Goal: Task Accomplishment & Management: Manage account settings

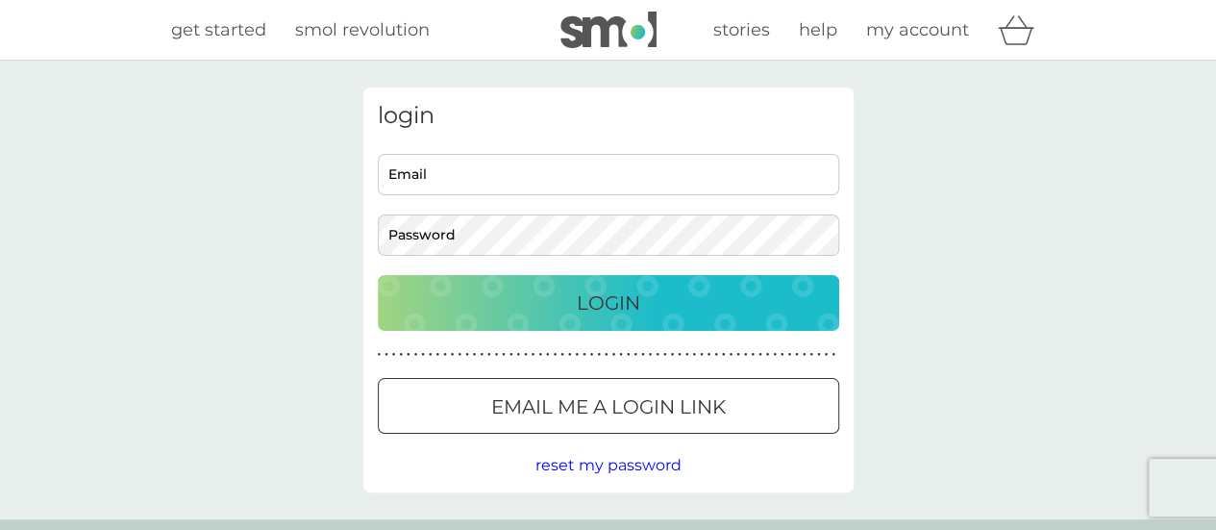
type input "[EMAIL_ADDRESS][DOMAIN_NAME]"
click at [692, 318] on button "Login" at bounding box center [608, 303] width 461 height 56
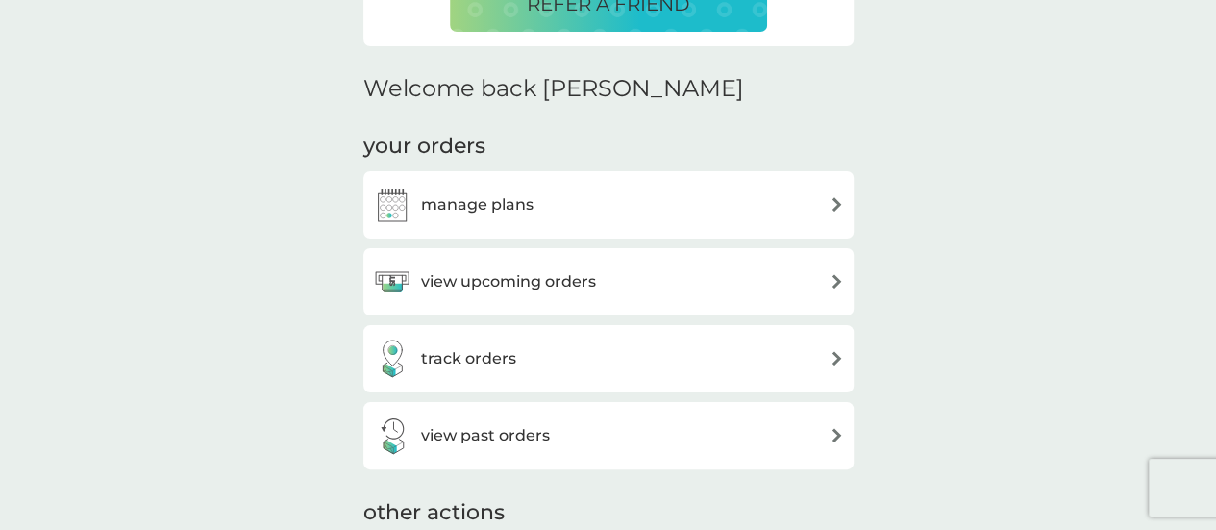
scroll to position [517, 0]
click at [730, 213] on div "manage plans" at bounding box center [608, 205] width 471 height 38
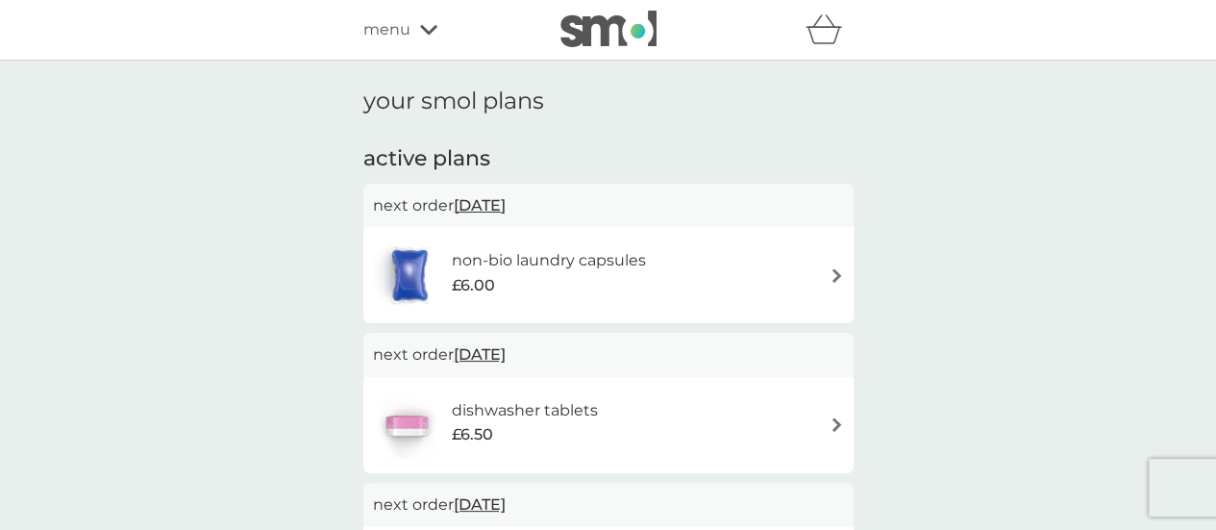
click at [766, 276] on div "non-bio laundry capsules £6.00" at bounding box center [608, 274] width 471 height 67
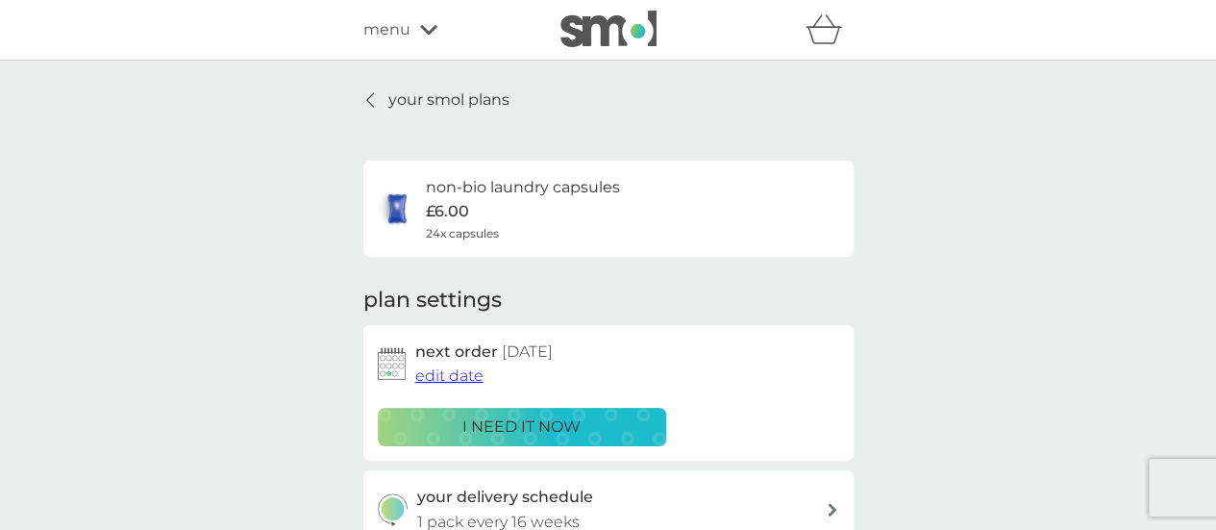
click at [636, 428] on div "i need it now" at bounding box center [521, 426] width 263 height 25
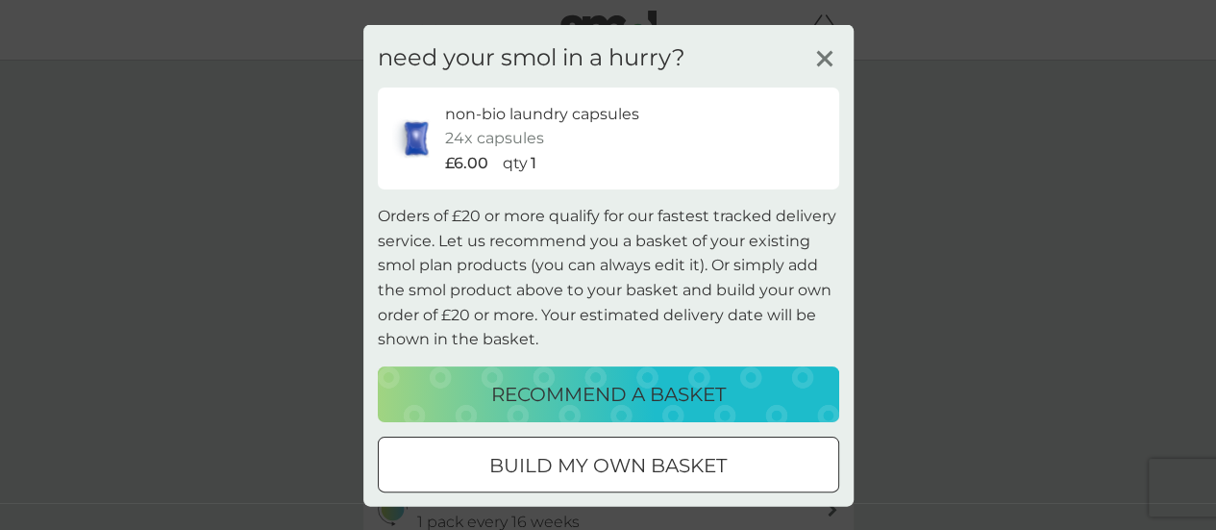
click at [817, 61] on icon at bounding box center [824, 57] width 29 height 29
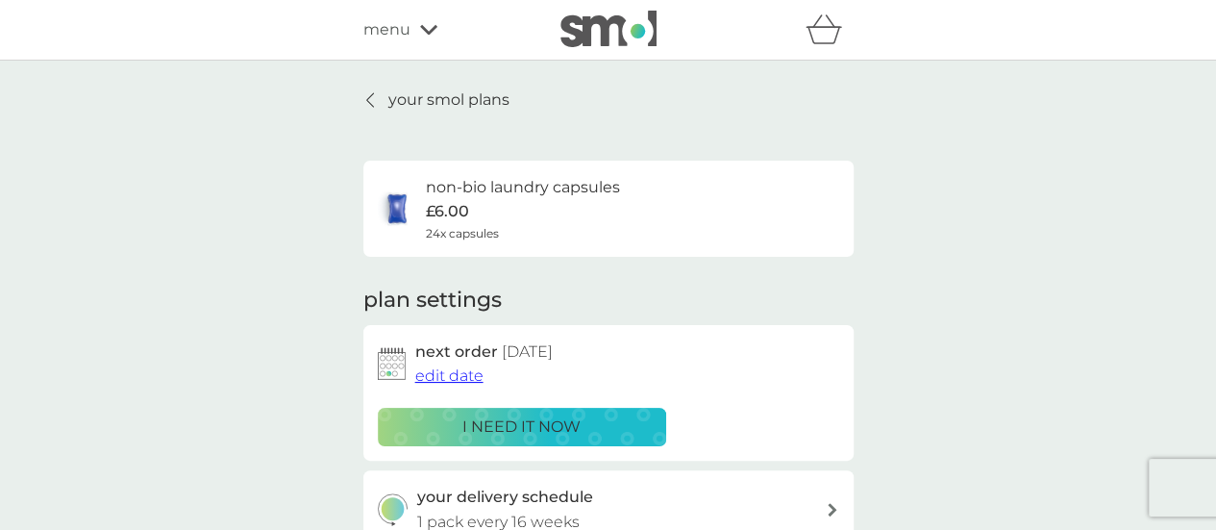
click at [562, 439] on button "i need it now" at bounding box center [522, 427] width 288 height 38
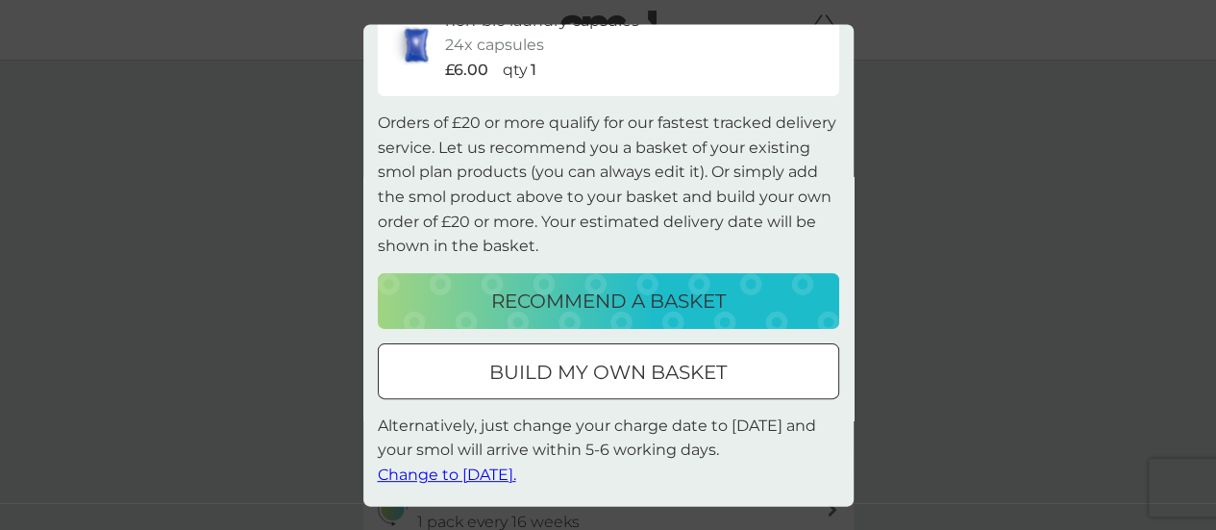
scroll to position [92, 0]
click at [490, 479] on span "Change to [DATE]." at bounding box center [447, 475] width 138 height 18
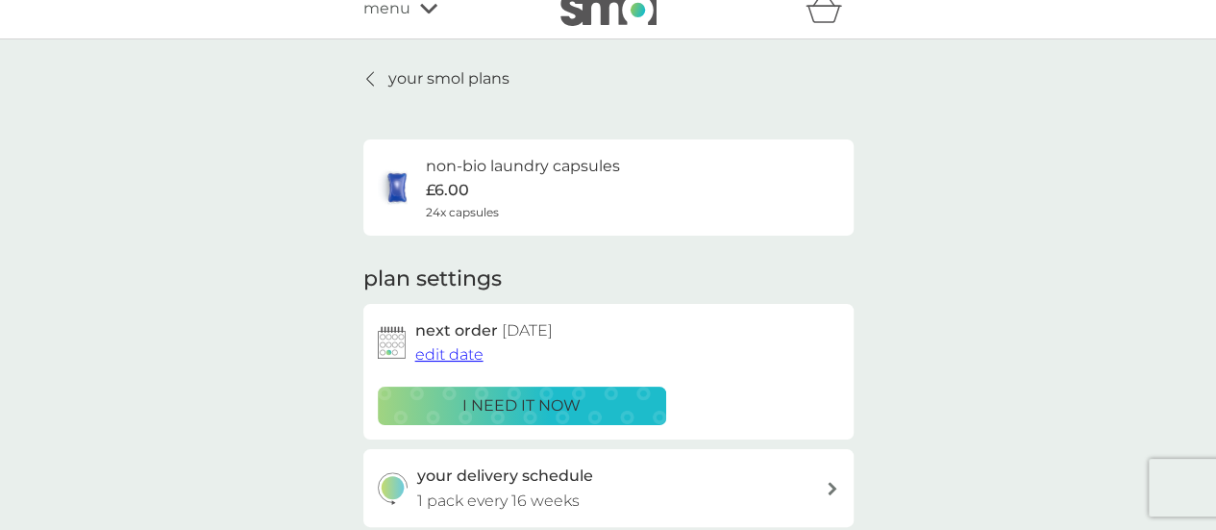
scroll to position [0, 0]
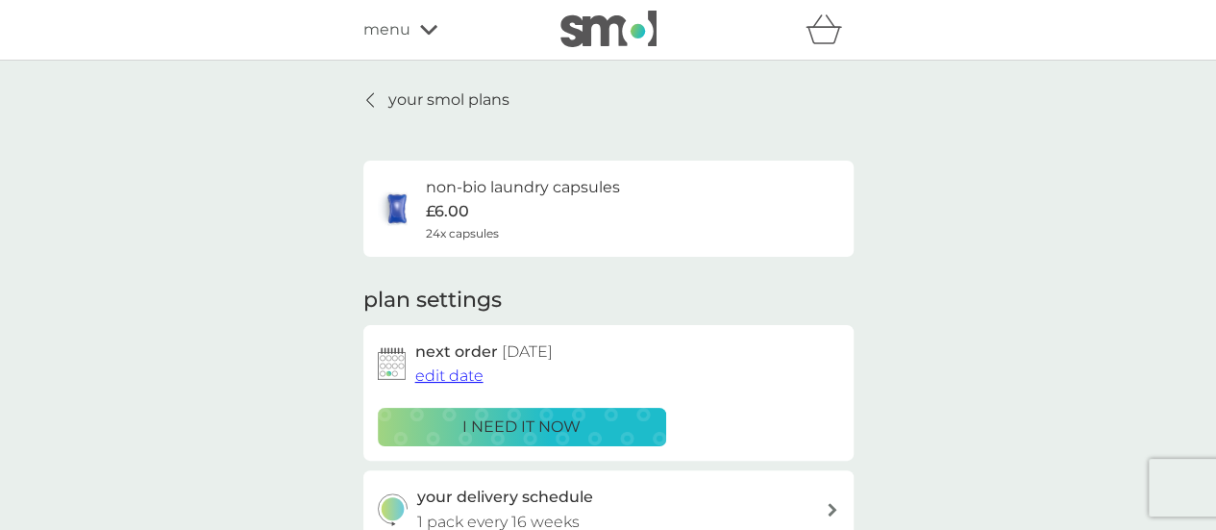
click at [485, 98] on p "your smol plans" at bounding box center [448, 99] width 121 height 25
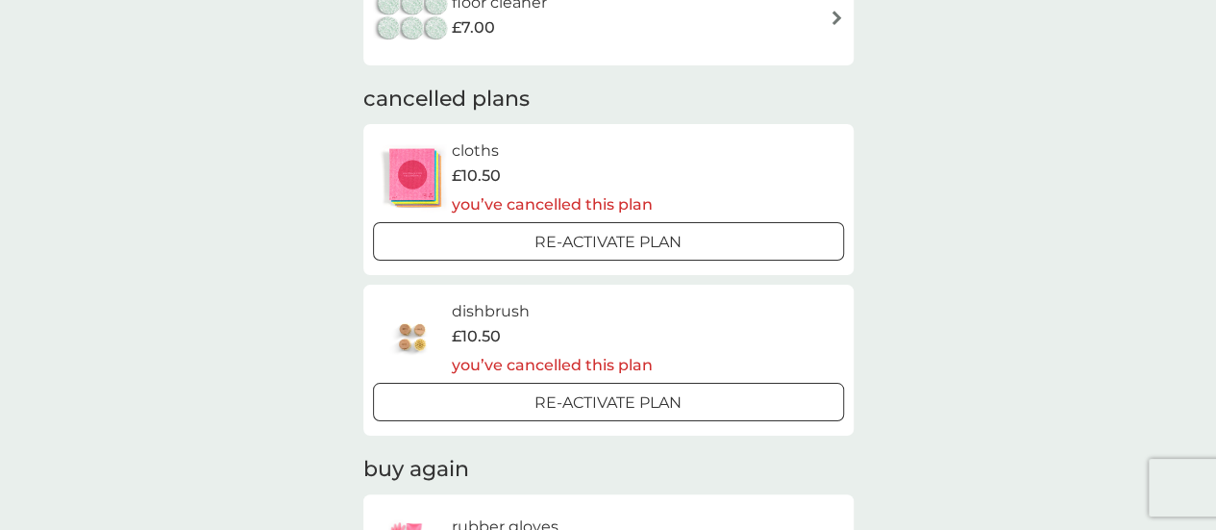
scroll to position [562, 0]
